Goal: Information Seeking & Learning: Understand process/instructions

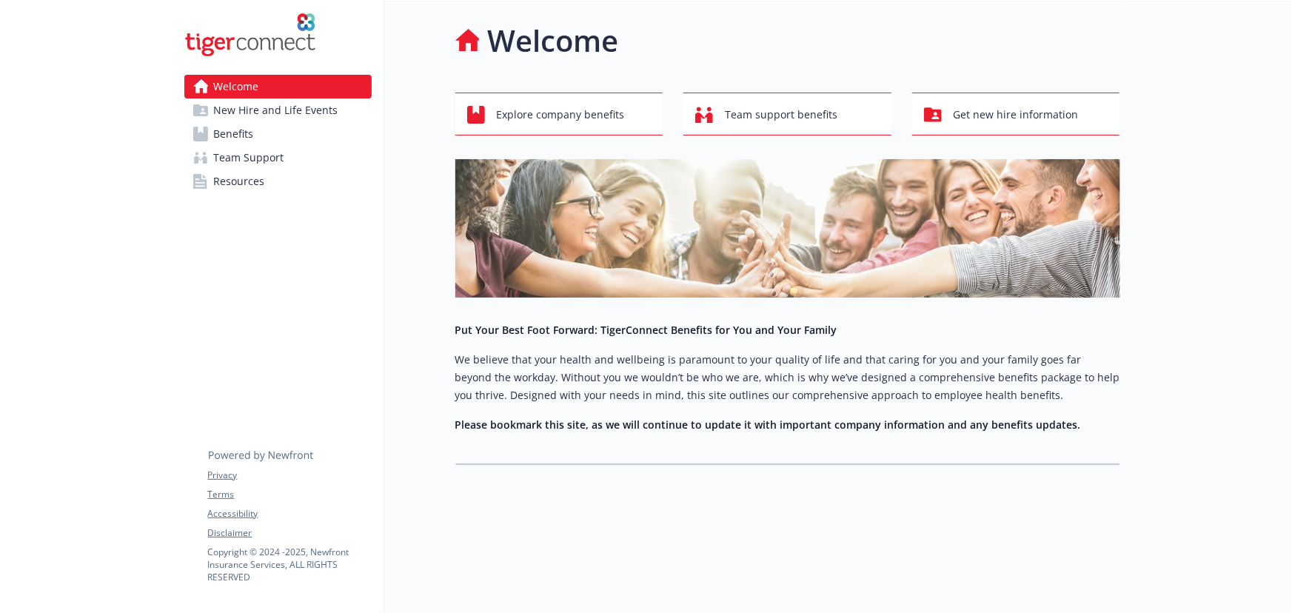
click at [293, 111] on span "New Hire and Life Events" at bounding box center [276, 110] width 124 height 24
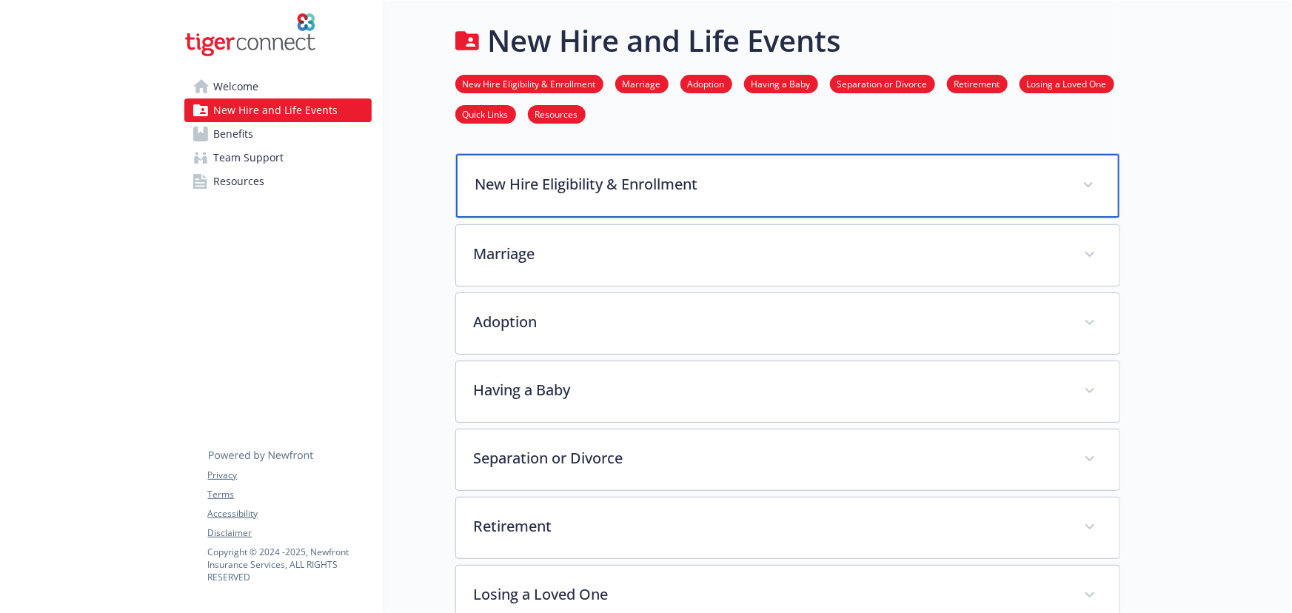
click at [745, 190] on p "New Hire Eligibility & Enrollment" at bounding box center [769, 184] width 589 height 22
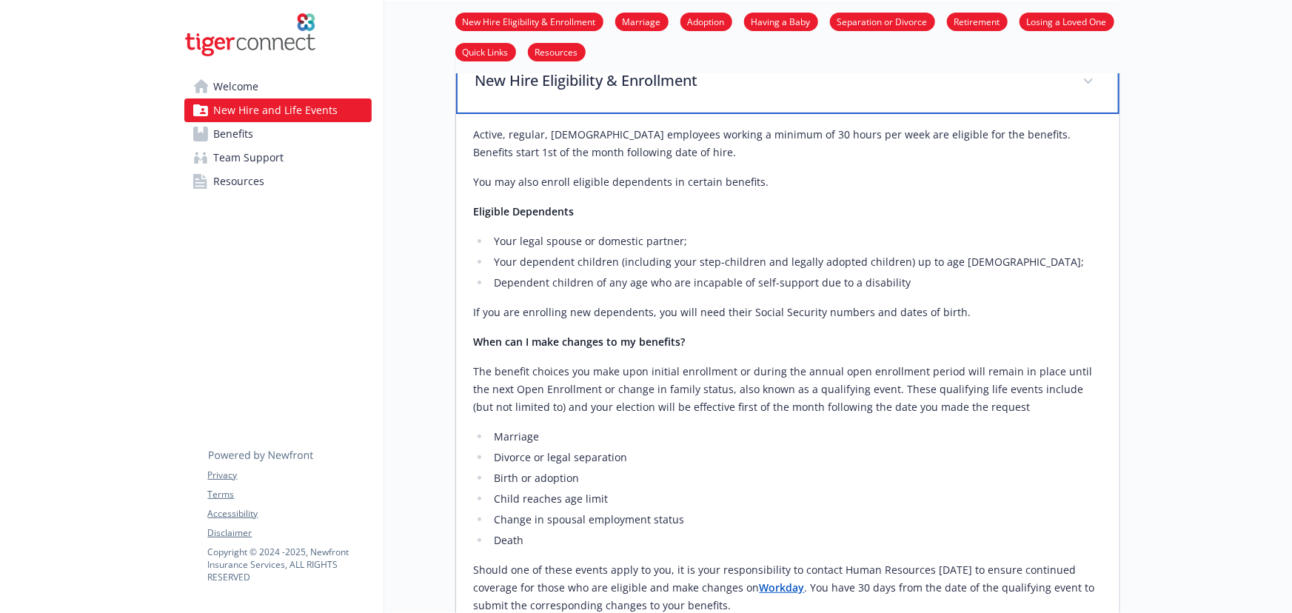
scroll to position [269, 0]
